Goal: Information Seeking & Learning: Check status

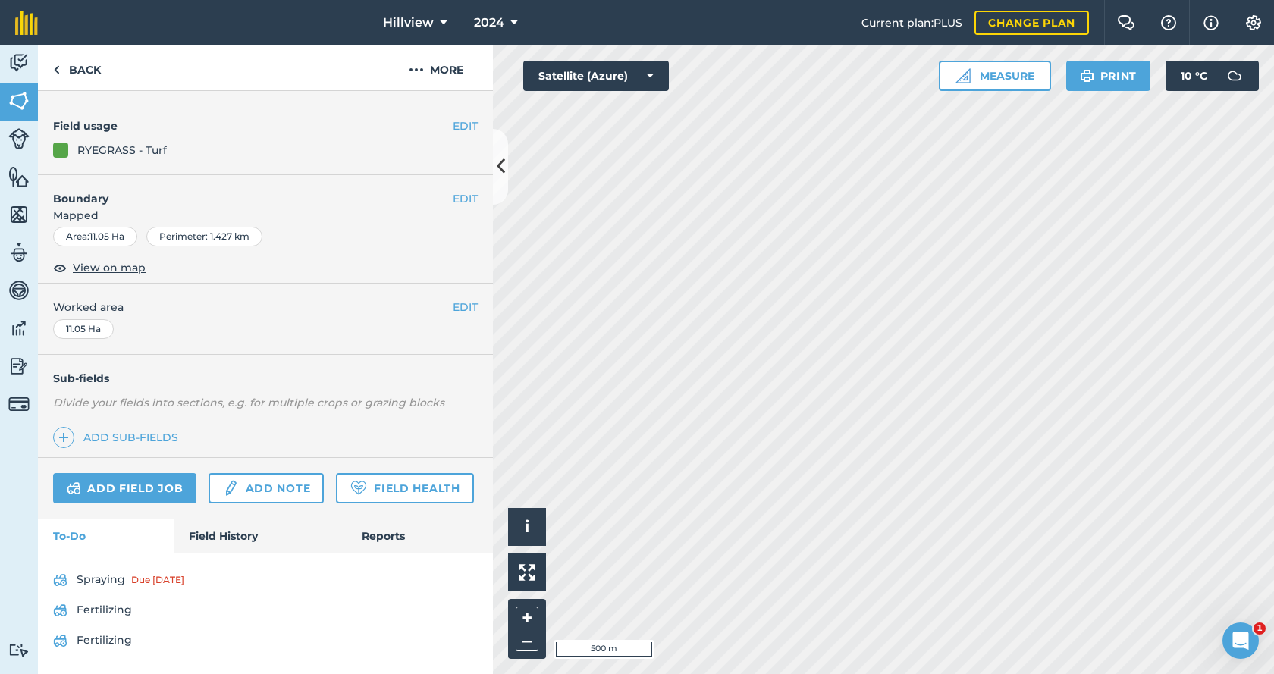
scroll to position [156, 0]
click at [234, 541] on link "Field History" at bounding box center [260, 536] width 172 height 33
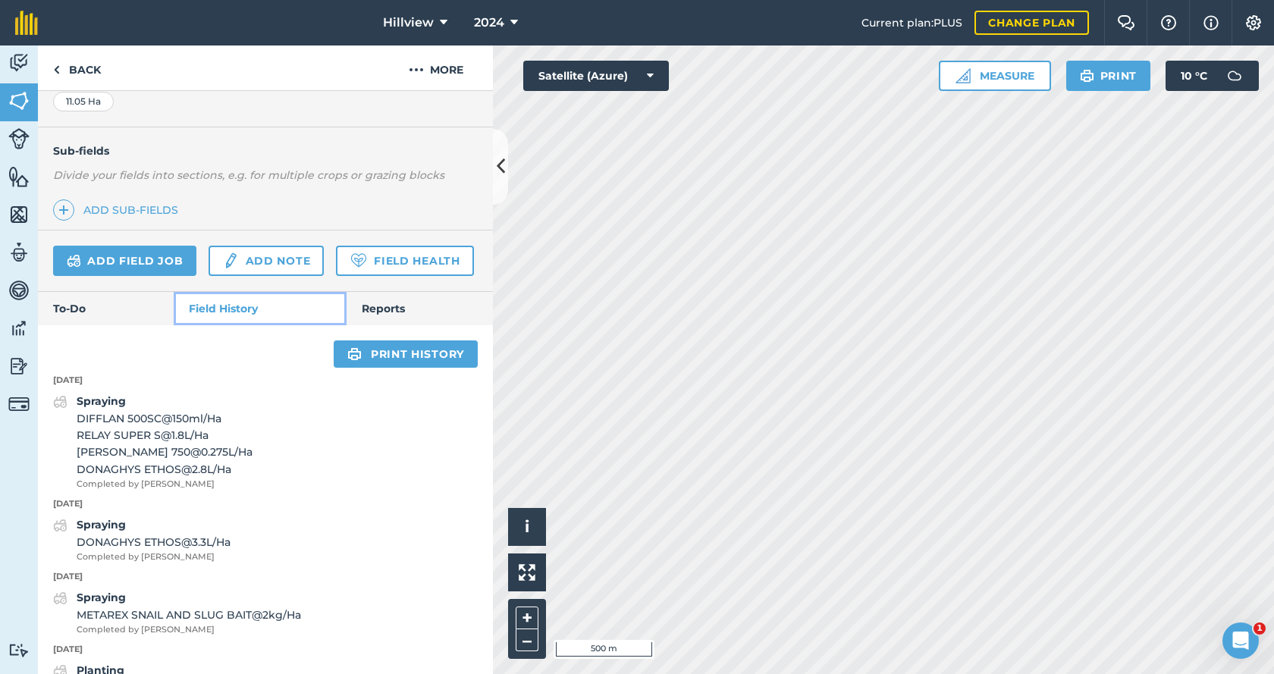
scroll to position [384, 0]
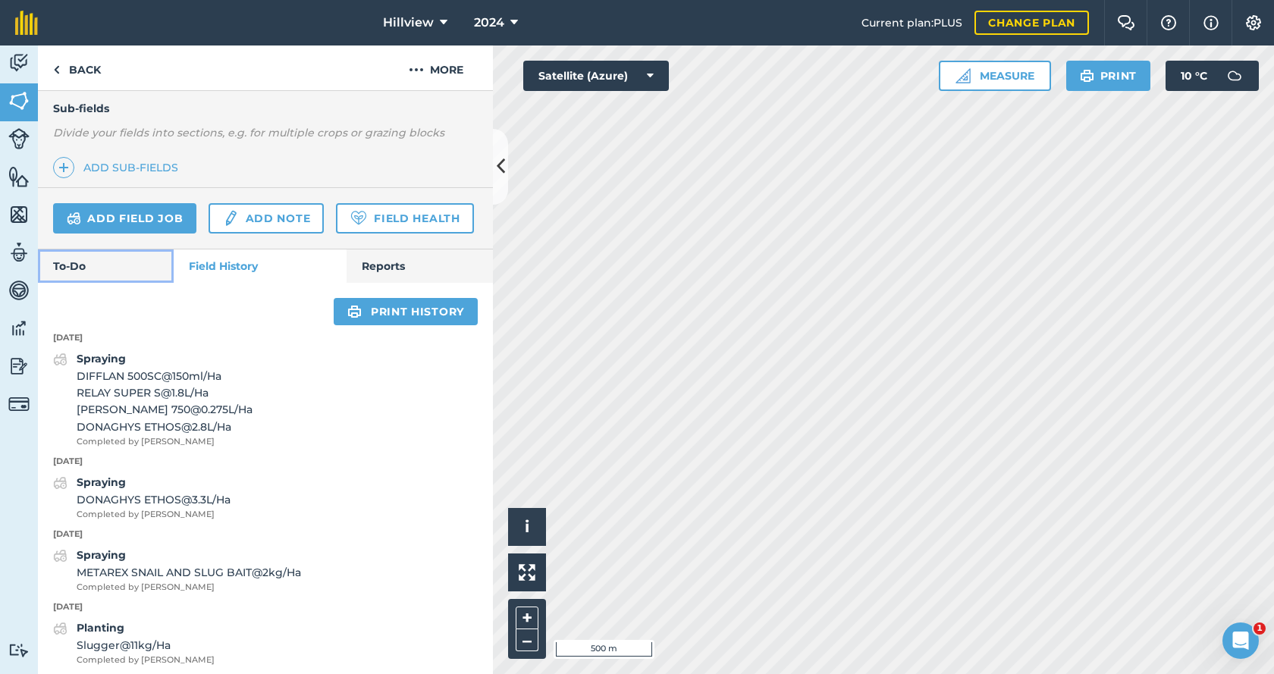
click at [112, 283] on link "To-Do" at bounding box center [106, 266] width 136 height 33
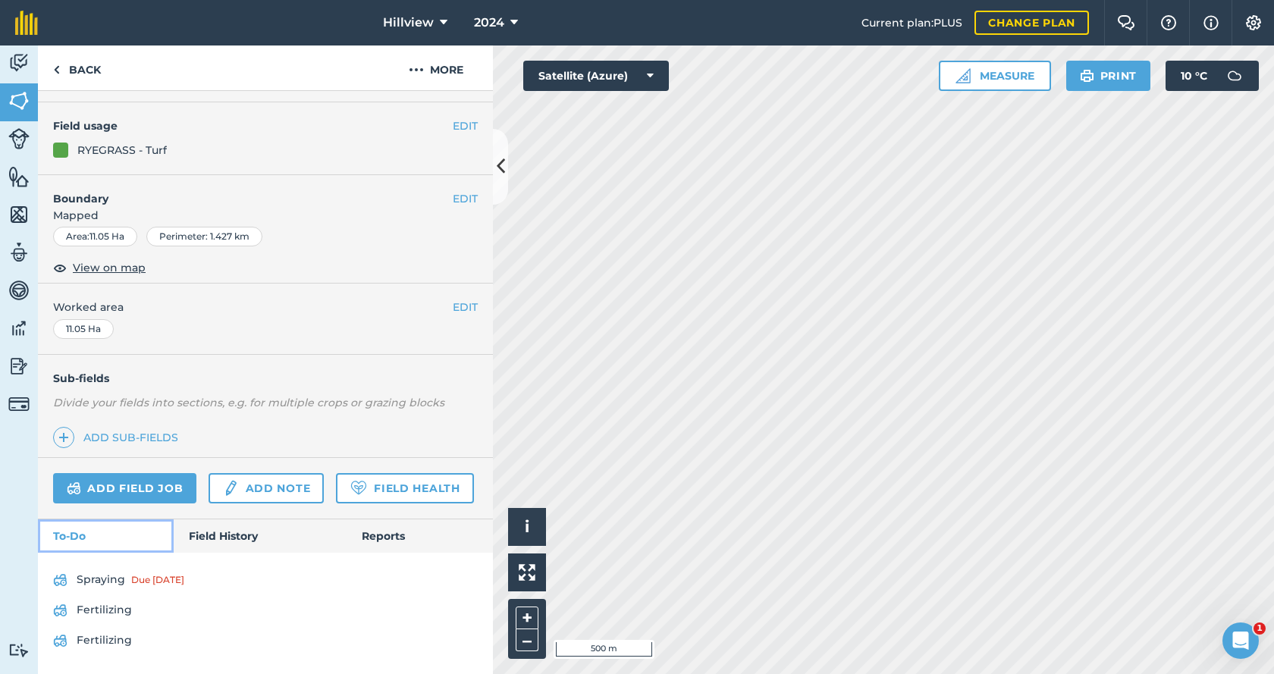
scroll to position [156, 0]
click at [219, 530] on link "Field History" at bounding box center [260, 536] width 172 height 33
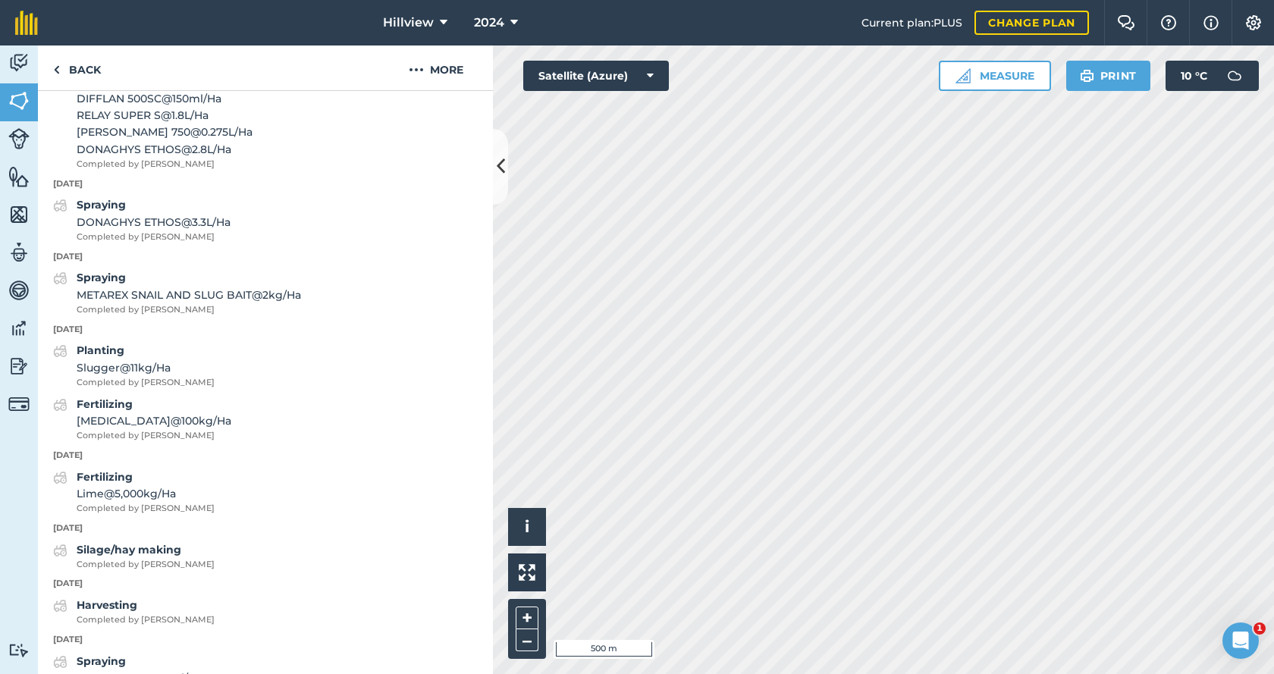
scroll to position [687, 0]
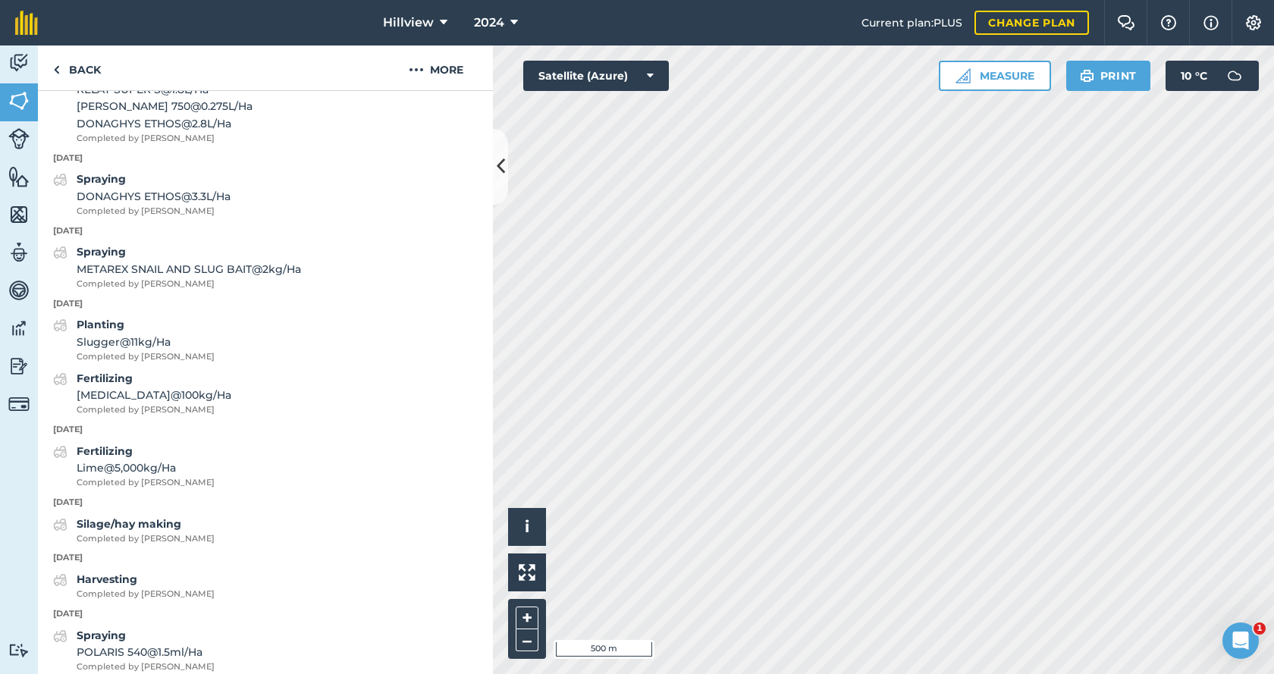
scroll to position [82, 0]
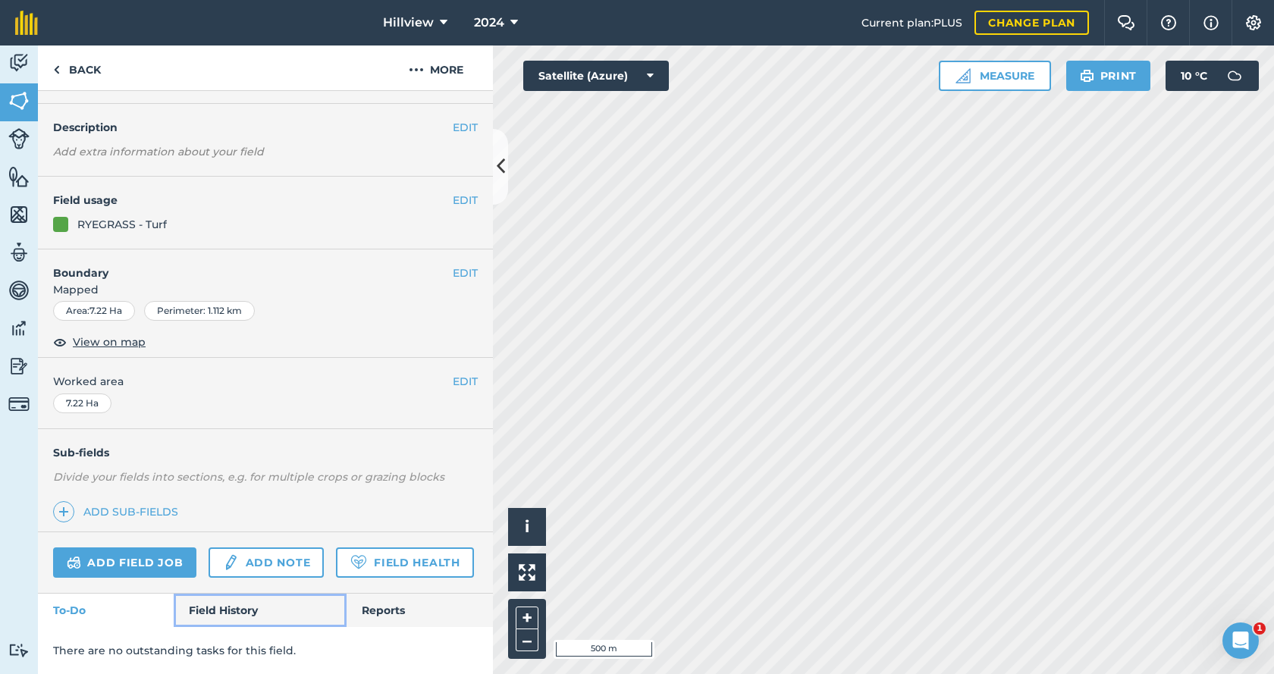
click at [244, 602] on link "Field History" at bounding box center [260, 610] width 172 height 33
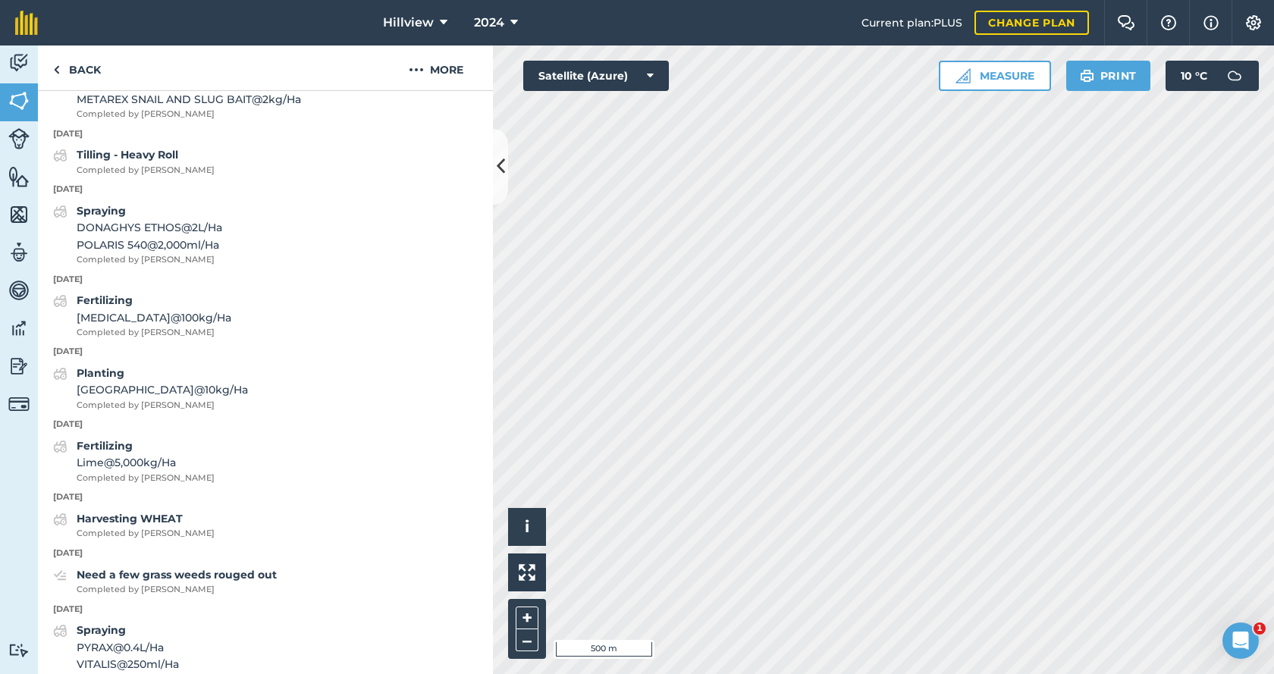
scroll to position [916, 0]
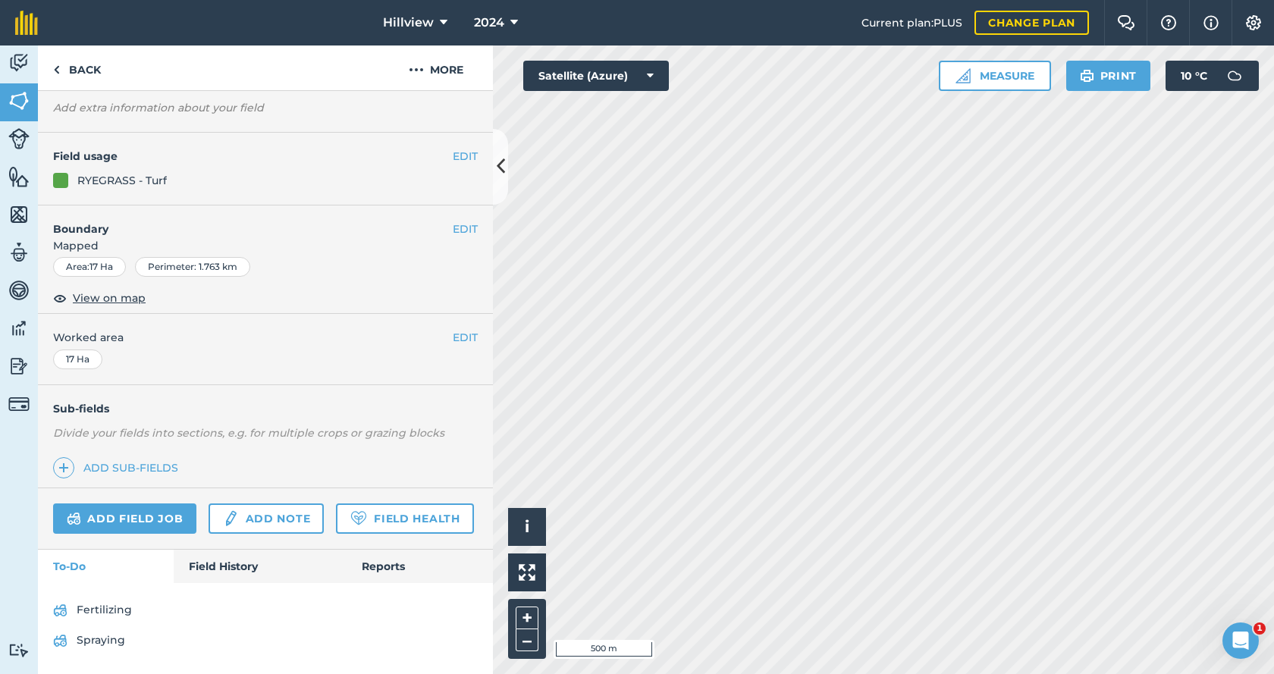
scroll to position [126, 0]
click at [239, 565] on link "Field History" at bounding box center [260, 566] width 172 height 33
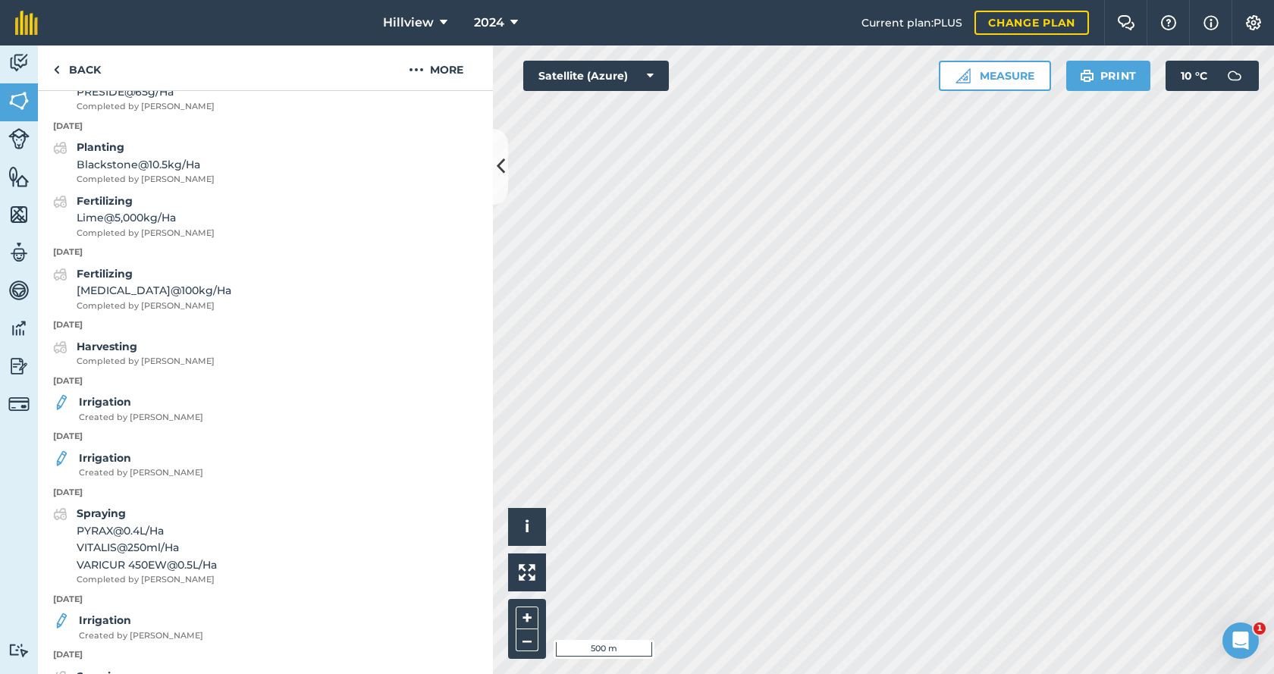
scroll to position [733, 0]
